Goal: Task Accomplishment & Management: Manage account settings

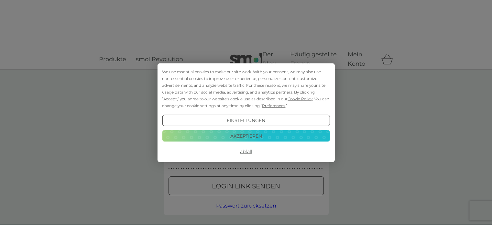
click at [253, 137] on font "Akzeptieren" at bounding box center [246, 136] width 32 height 6
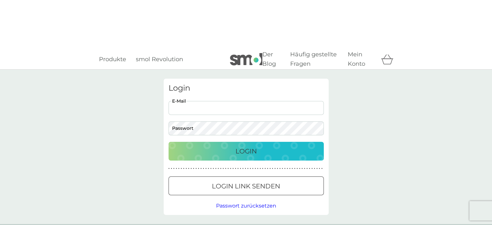
click at [262, 101] on input "E-Mail" at bounding box center [245, 108] width 155 height 14
type input "[EMAIL_ADDRESS][DOMAIN_NAME]"
click at [247, 147] on font "Login" at bounding box center [245, 151] width 21 height 8
click at [266, 101] on input "E-Mail" at bounding box center [245, 108] width 155 height 14
type input "[EMAIL_ADDRESS][DOMAIN_NAME]"
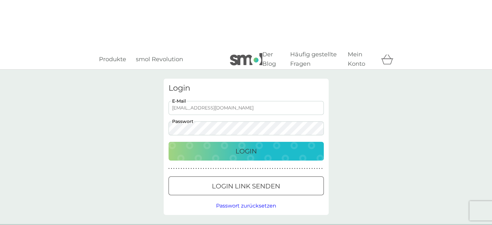
click at [168, 142] on button "Login" at bounding box center [245, 151] width 155 height 19
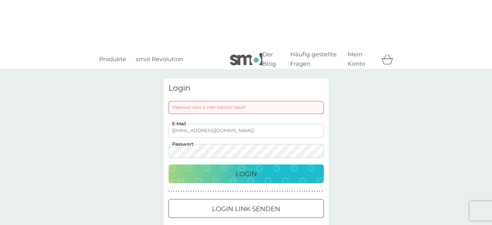
click at [168, 164] on button "Login" at bounding box center [245, 173] width 155 height 19
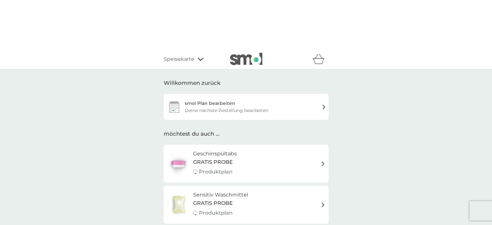
click at [304, 94] on div "smol Plan bearbeiten Deine nächste Bestellung bearbeiten" at bounding box center [246, 107] width 165 height 26
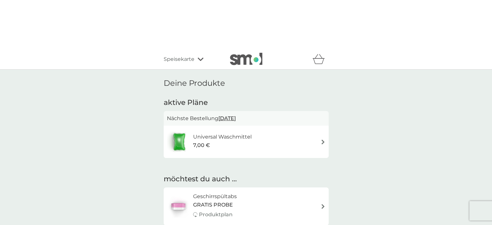
click at [316, 130] on div "Universal Waschmittel 7,00 €" at bounding box center [246, 141] width 158 height 23
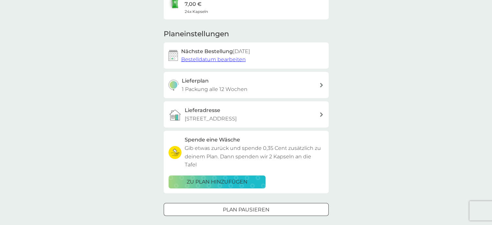
scroll to position [115, 0]
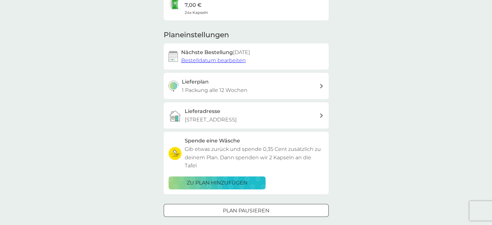
click at [219, 178] on p "zu Plan hinzufügen" at bounding box center [216, 182] width 61 height 8
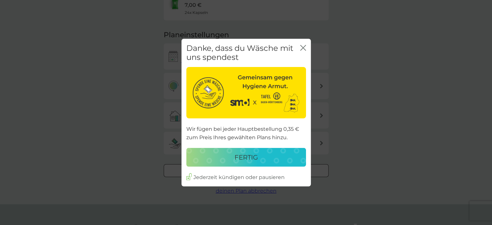
click at [249, 150] on button "fertig" at bounding box center [246, 157] width 120 height 19
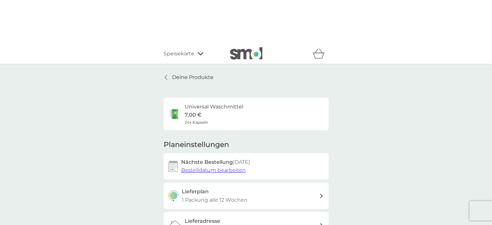
scroll to position [3, 0]
